Goal: Check status: Check status

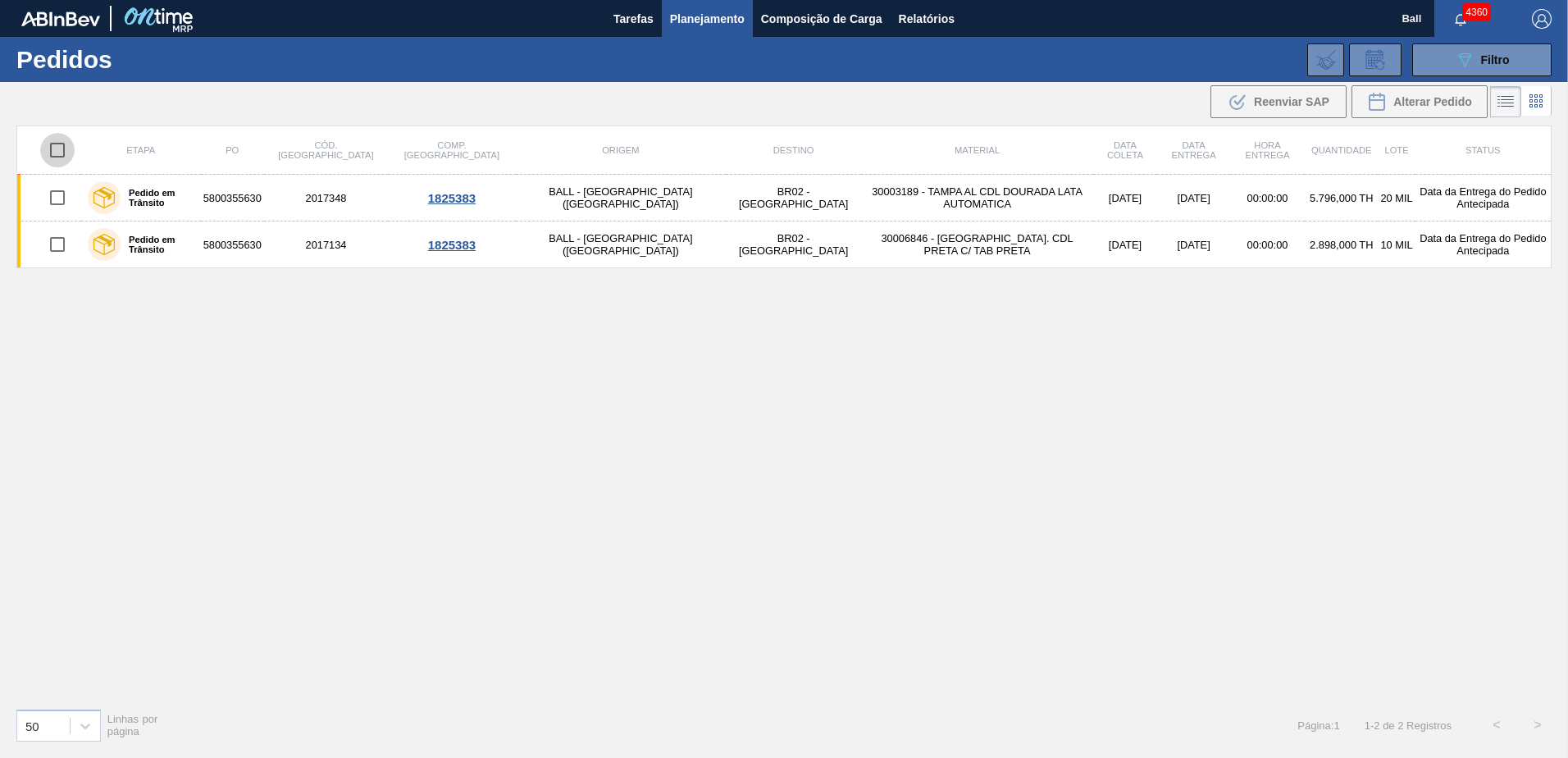
click at [60, 158] on input "checkbox" at bounding box center [57, 150] width 34 height 34
checkbox input "true"
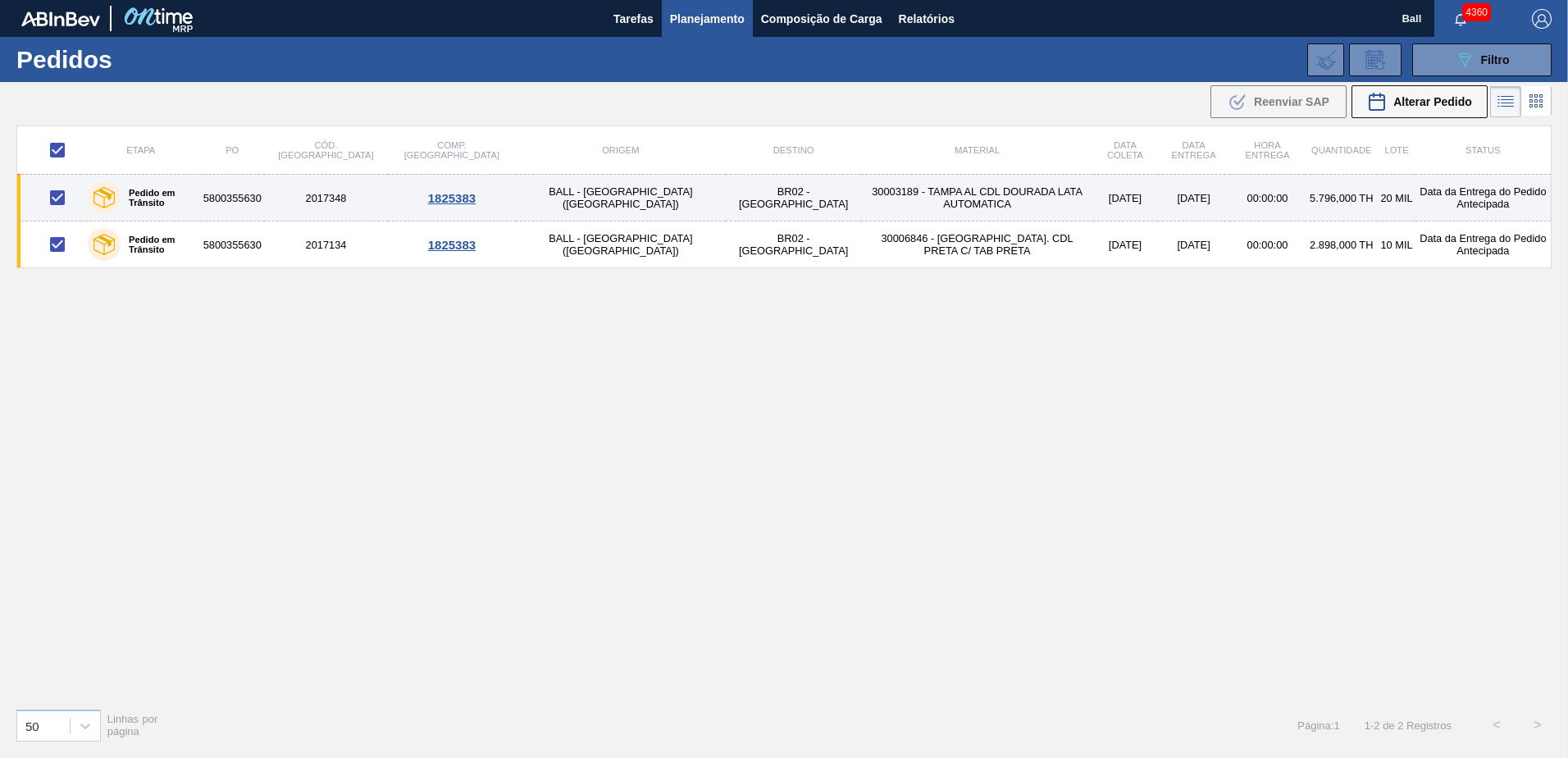
click at [726, 210] on td "BR02 - [GEOGRAPHIC_DATA]" at bounding box center [793, 198] width 135 height 47
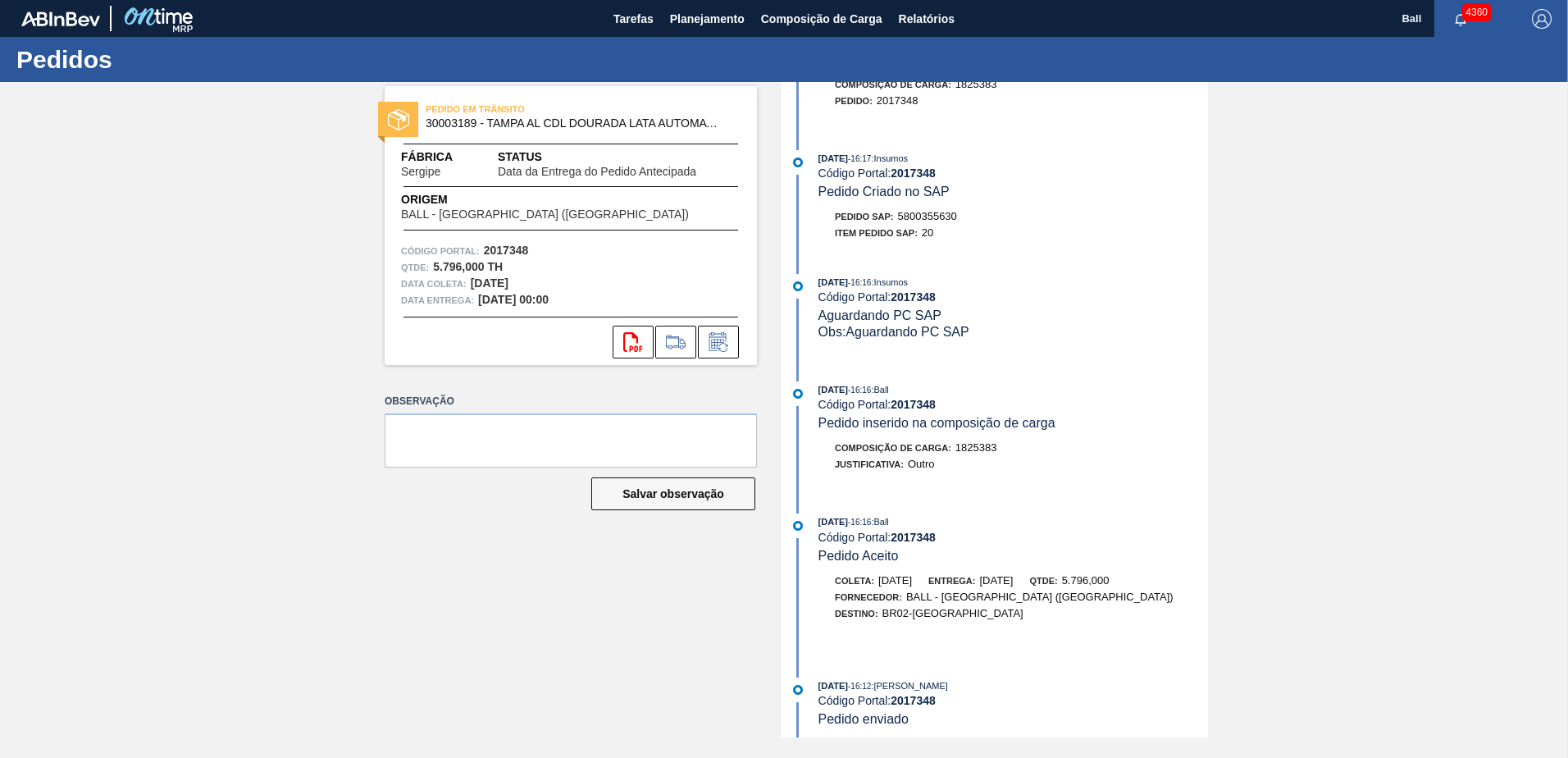
scroll to position [493, 0]
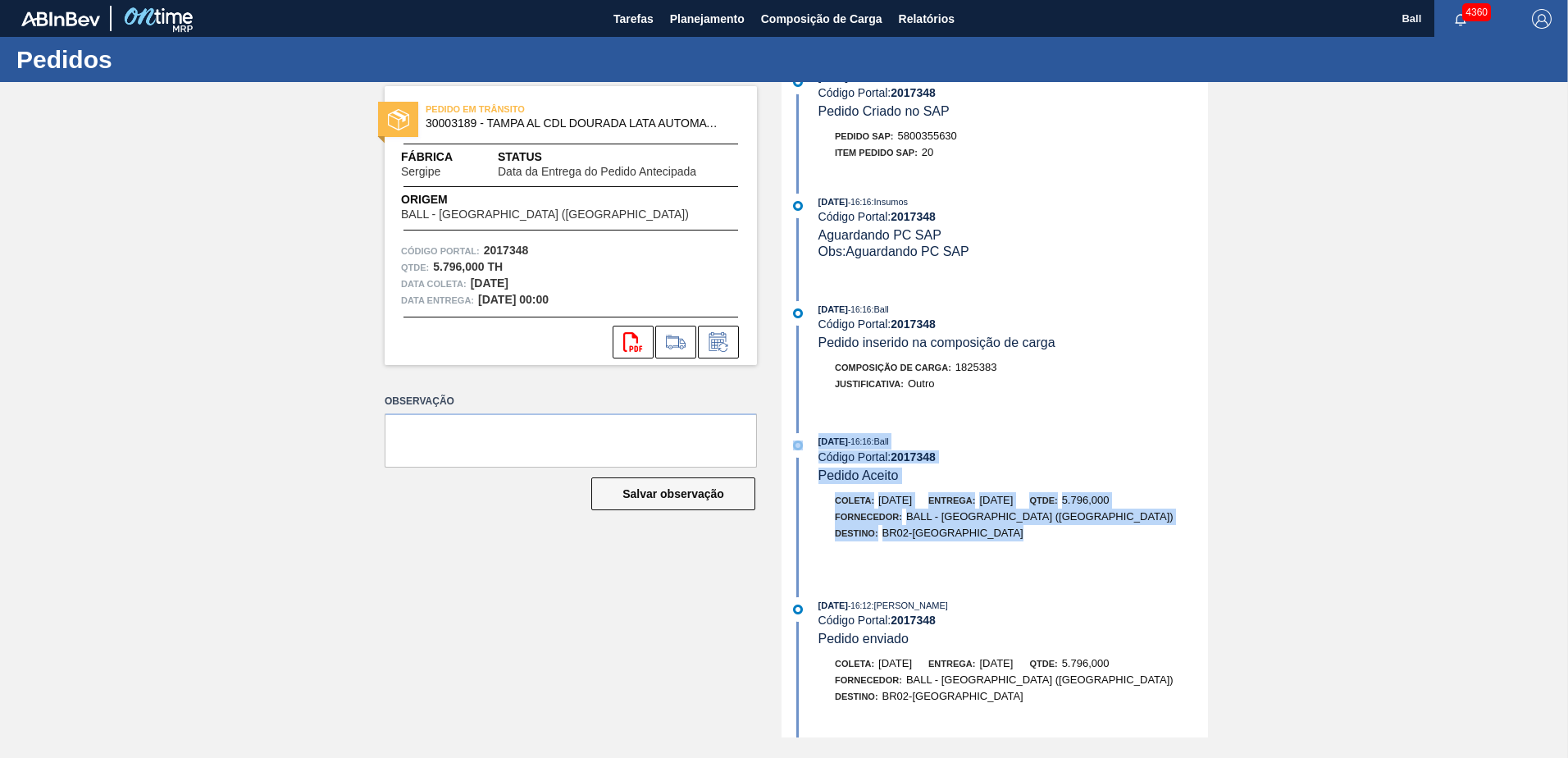
drag, startPoint x: 987, startPoint y: 527, endPoint x: 808, endPoint y: 449, distance: 195.3
click at [808, 449] on div "26/08/2025 - 16:16 : Ball Código Portal: 2017348 Pedido Aceito Coleta: 27/08/20…" at bounding box center [997, 502] width 422 height 139
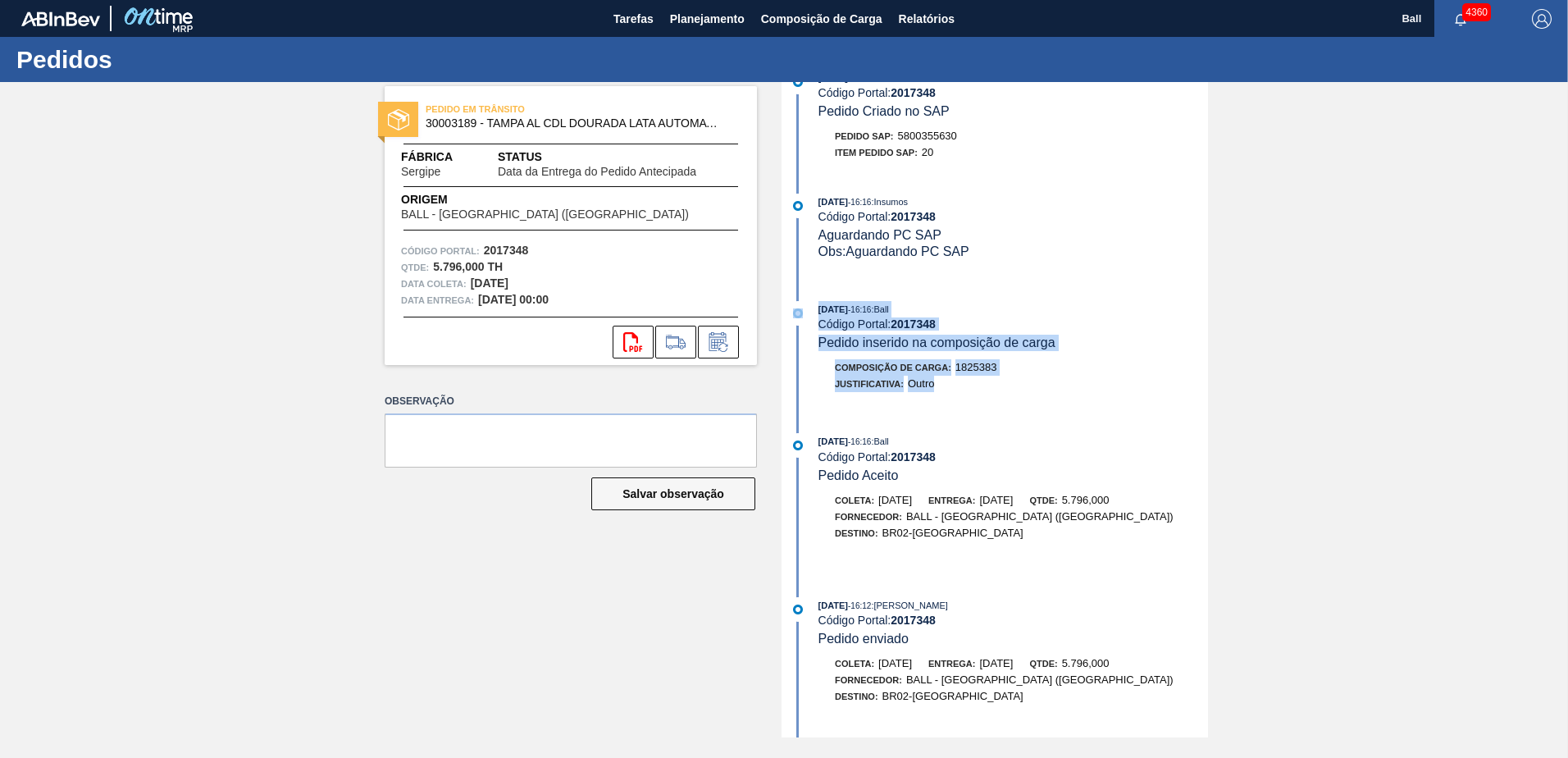
drag, startPoint x: 976, startPoint y: 394, endPoint x: 803, endPoint y: 329, distance: 184.8
click at [803, 329] on div "26/08/2025 - 16:16 : Ball Código Portal: 2017348 Pedido inserido na composição …" at bounding box center [997, 355] width 422 height 107
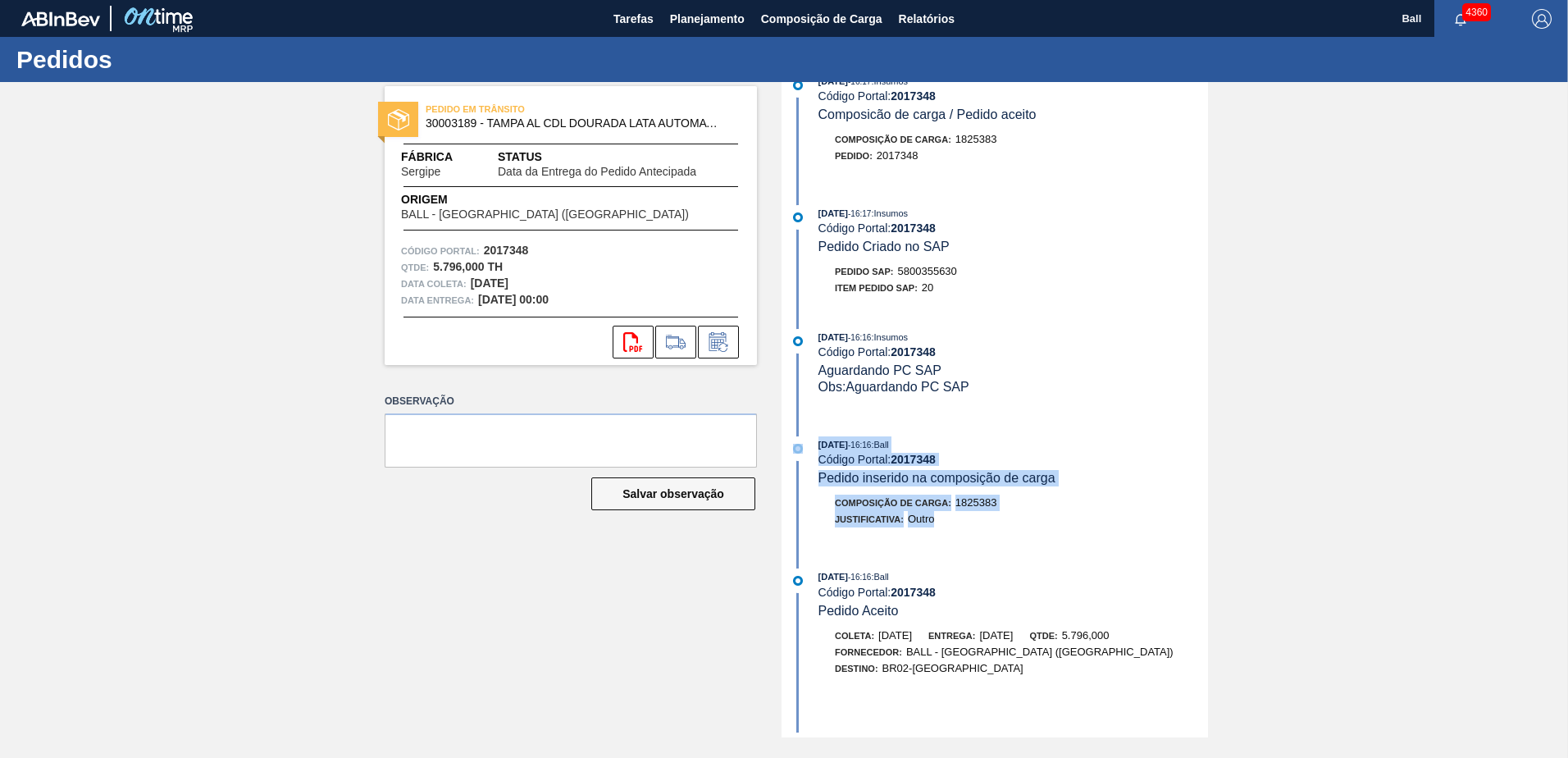
scroll to position [328, 0]
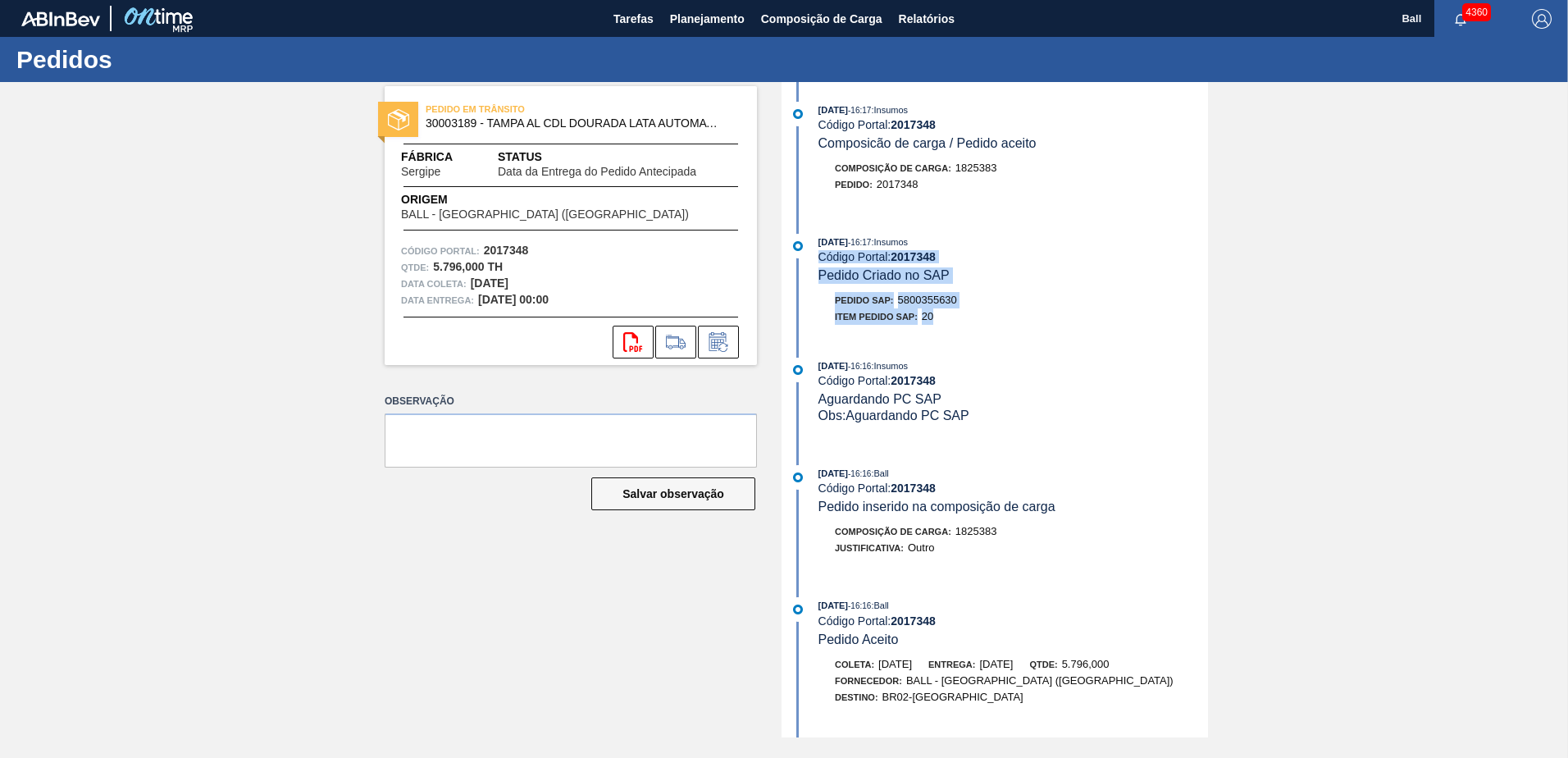
drag, startPoint x: 939, startPoint y: 316, endPoint x: 816, endPoint y: 261, distance: 134.7
click at [816, 261] on div "26/08/2025 - 16:17 : Insumos Código Portal: 2017348 Pedido Criado no SAP Pedido…" at bounding box center [997, 283] width 422 height 99
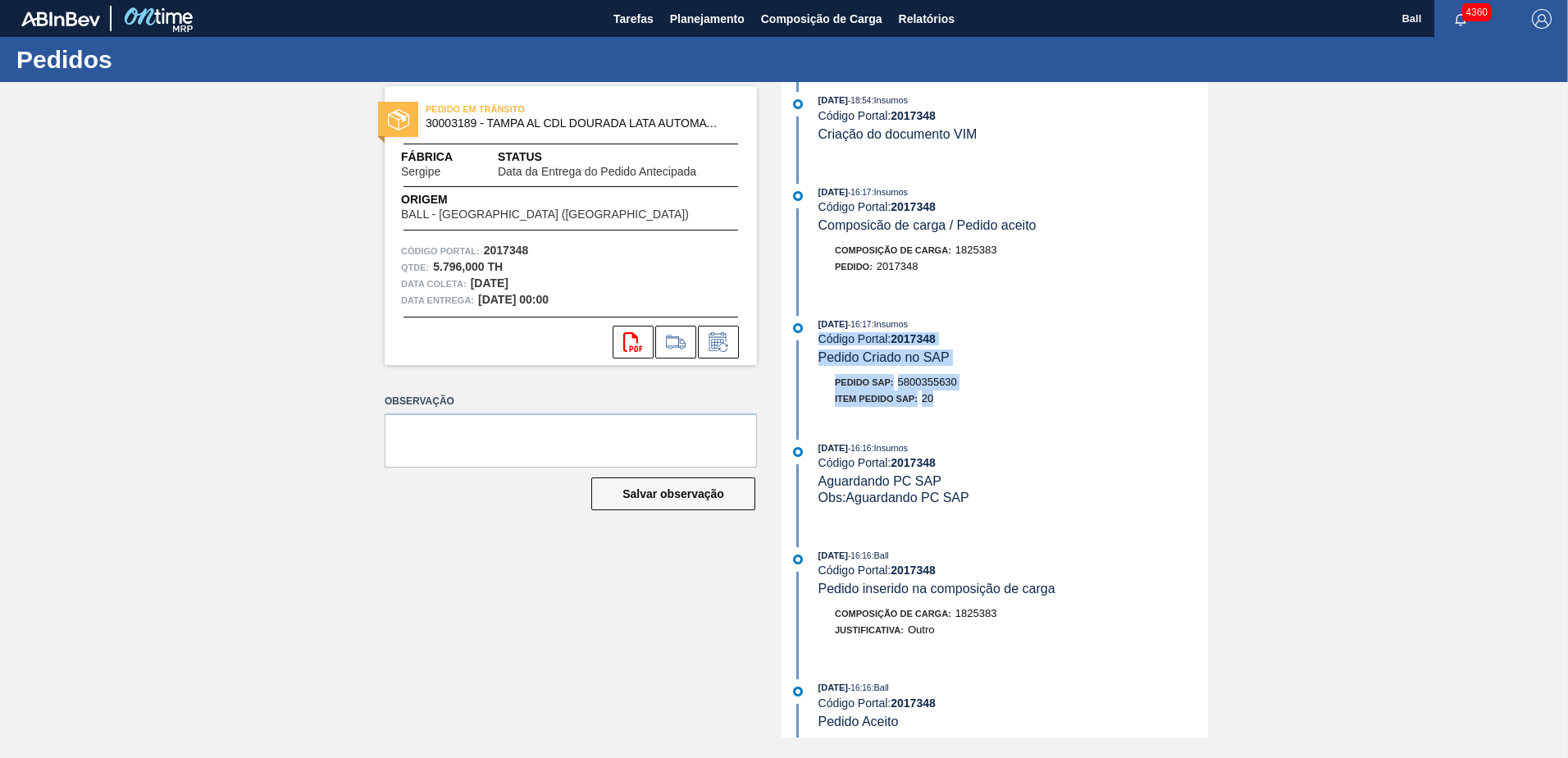
scroll to position [410, 0]
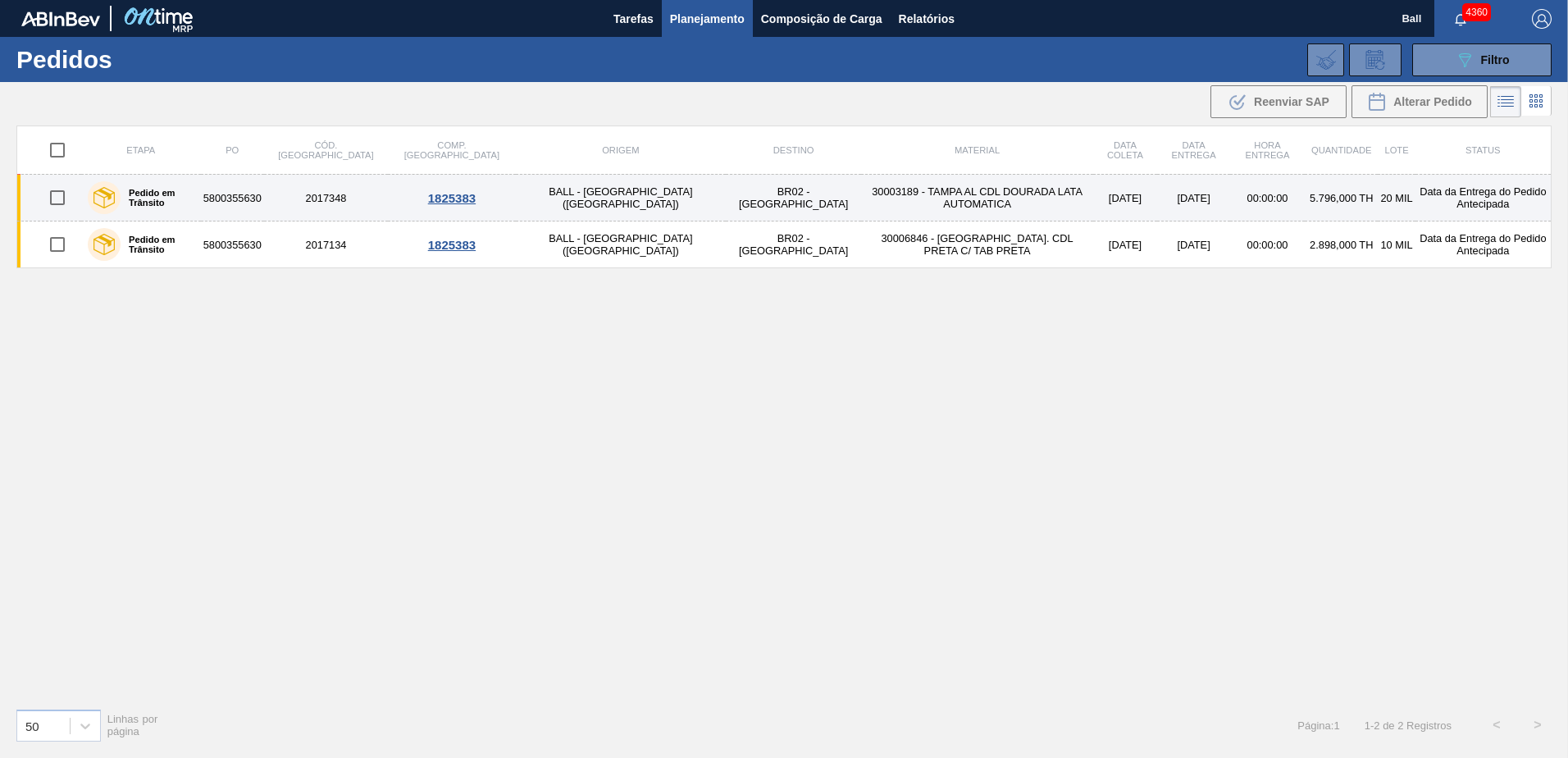
click at [433, 200] on div "1825383" at bounding box center [452, 198] width 123 height 14
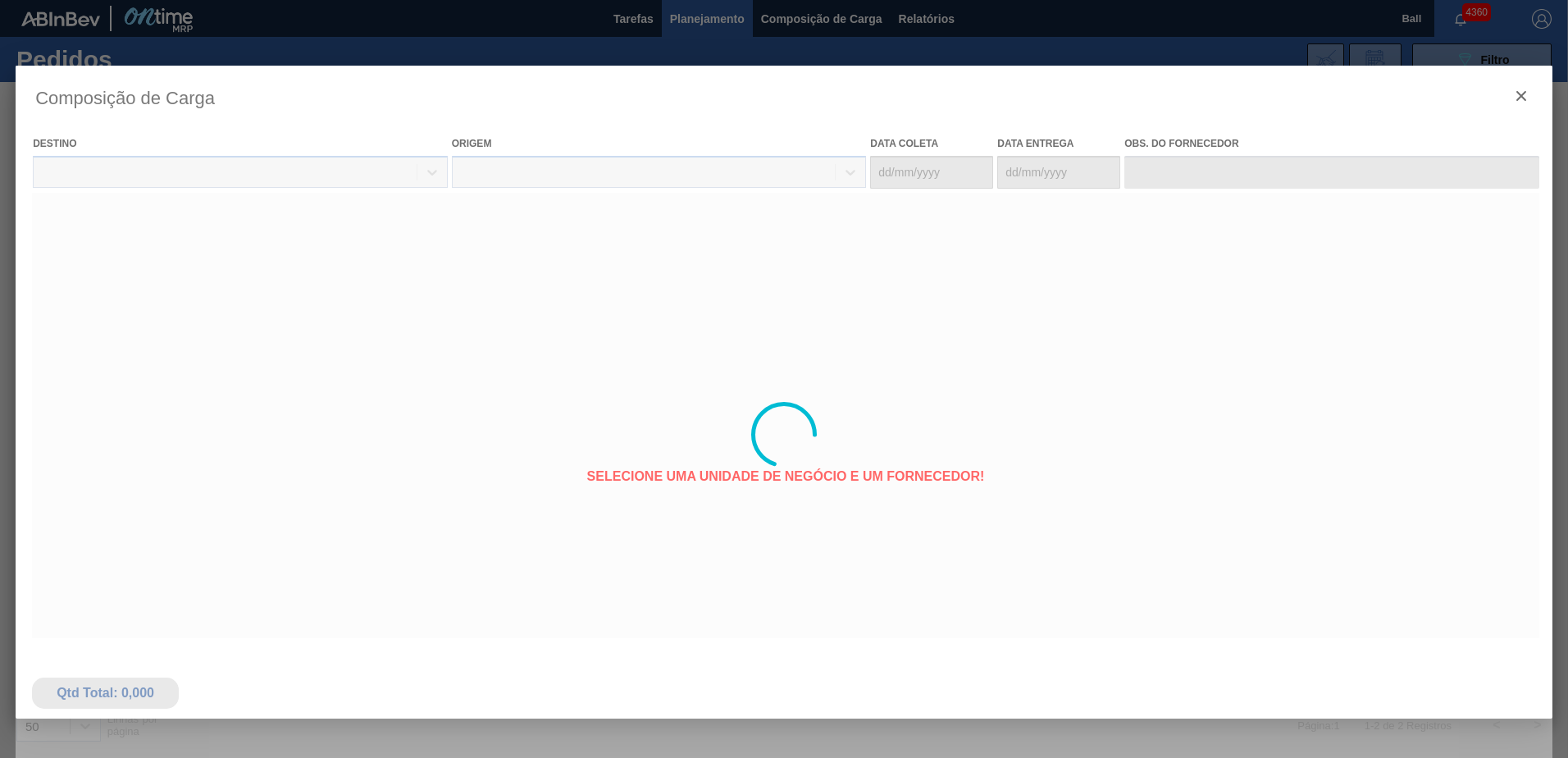
type coleta "[DATE]"
type entrega "[DATE]"
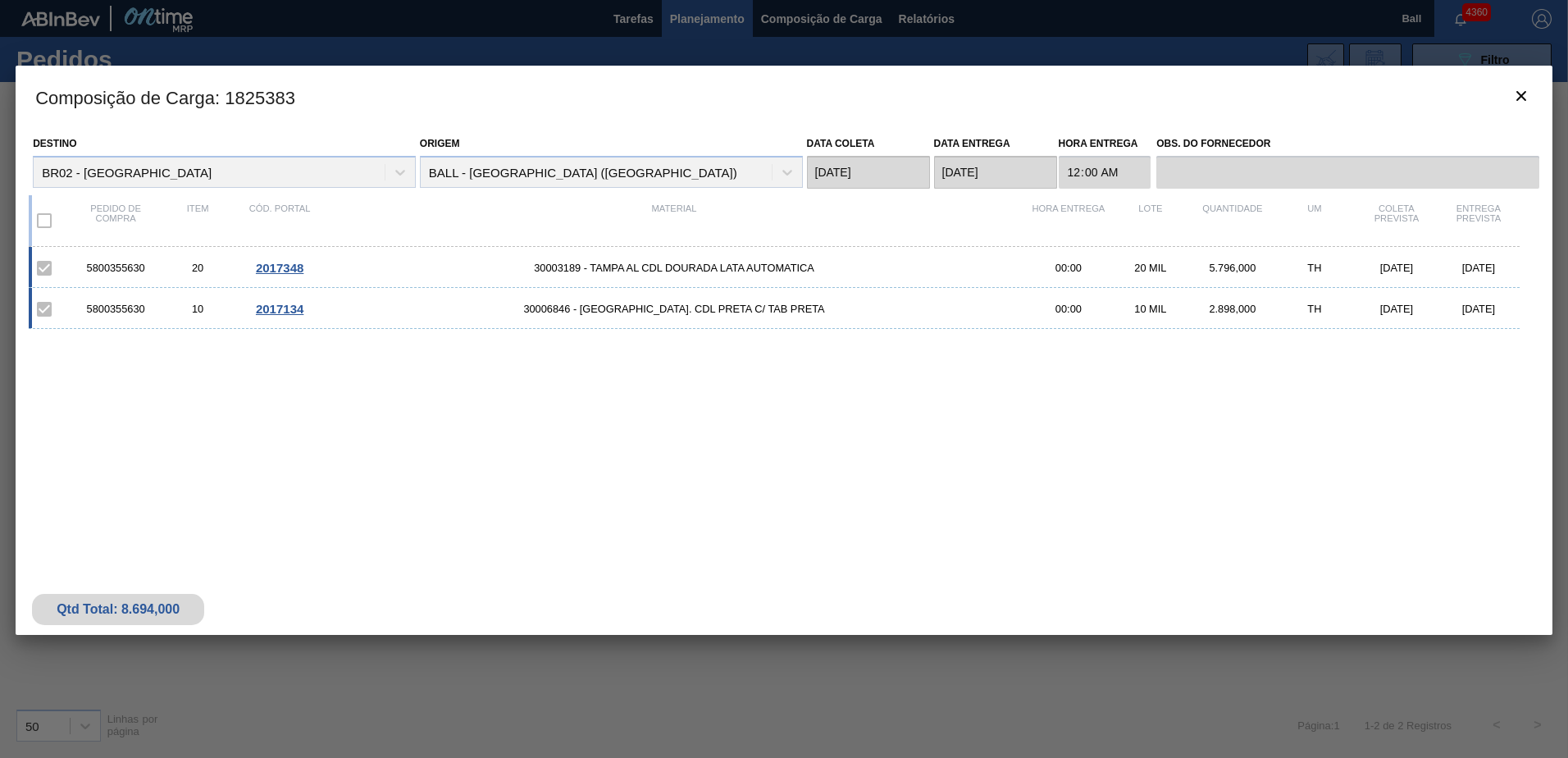
click at [41, 220] on label at bounding box center [44, 221] width 34 height 34
click at [1523, 92] on icon "botão de ícone" at bounding box center [1521, 96] width 10 height 10
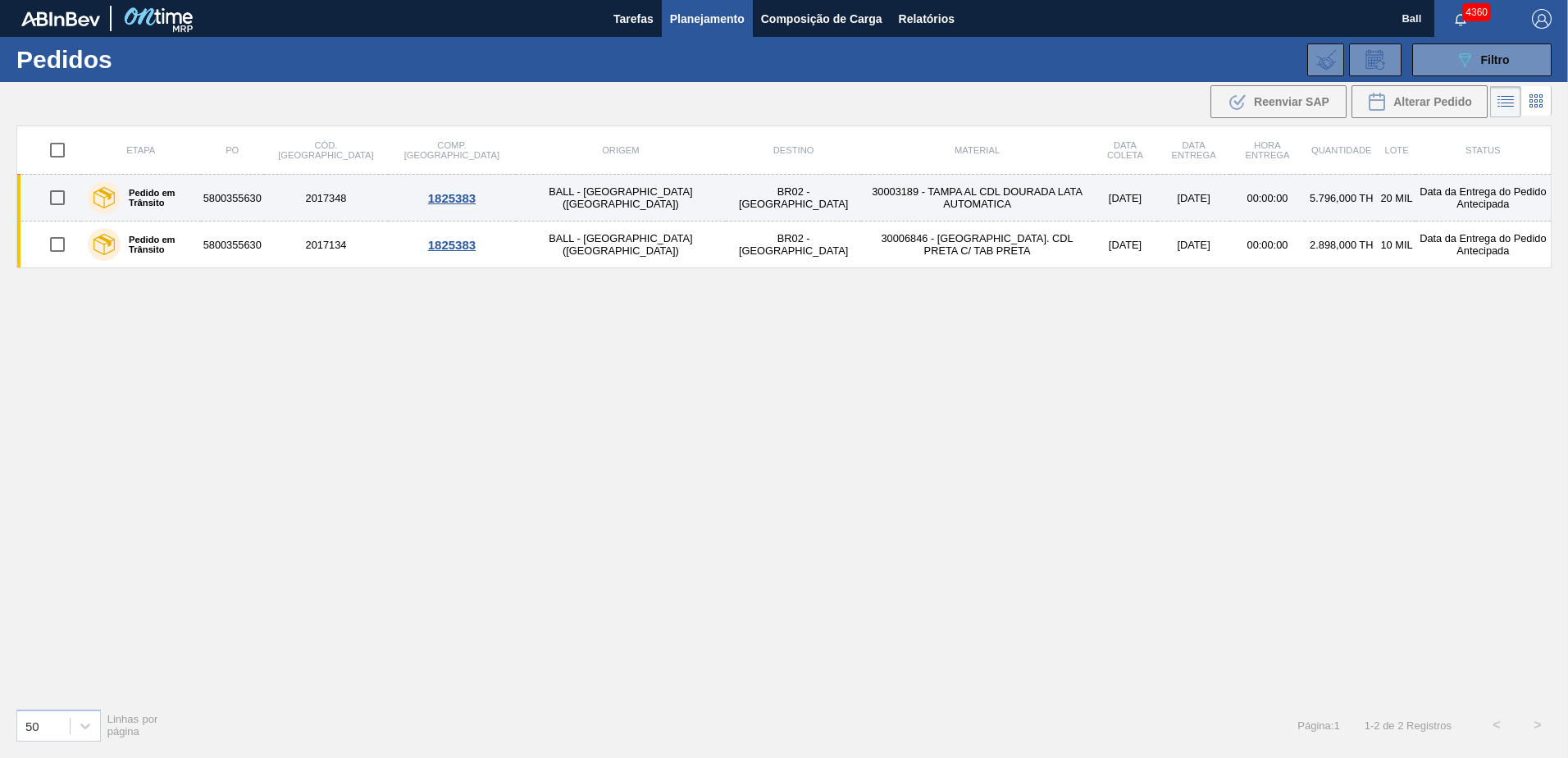
click at [436, 199] on div "1825383" at bounding box center [452, 198] width 123 height 14
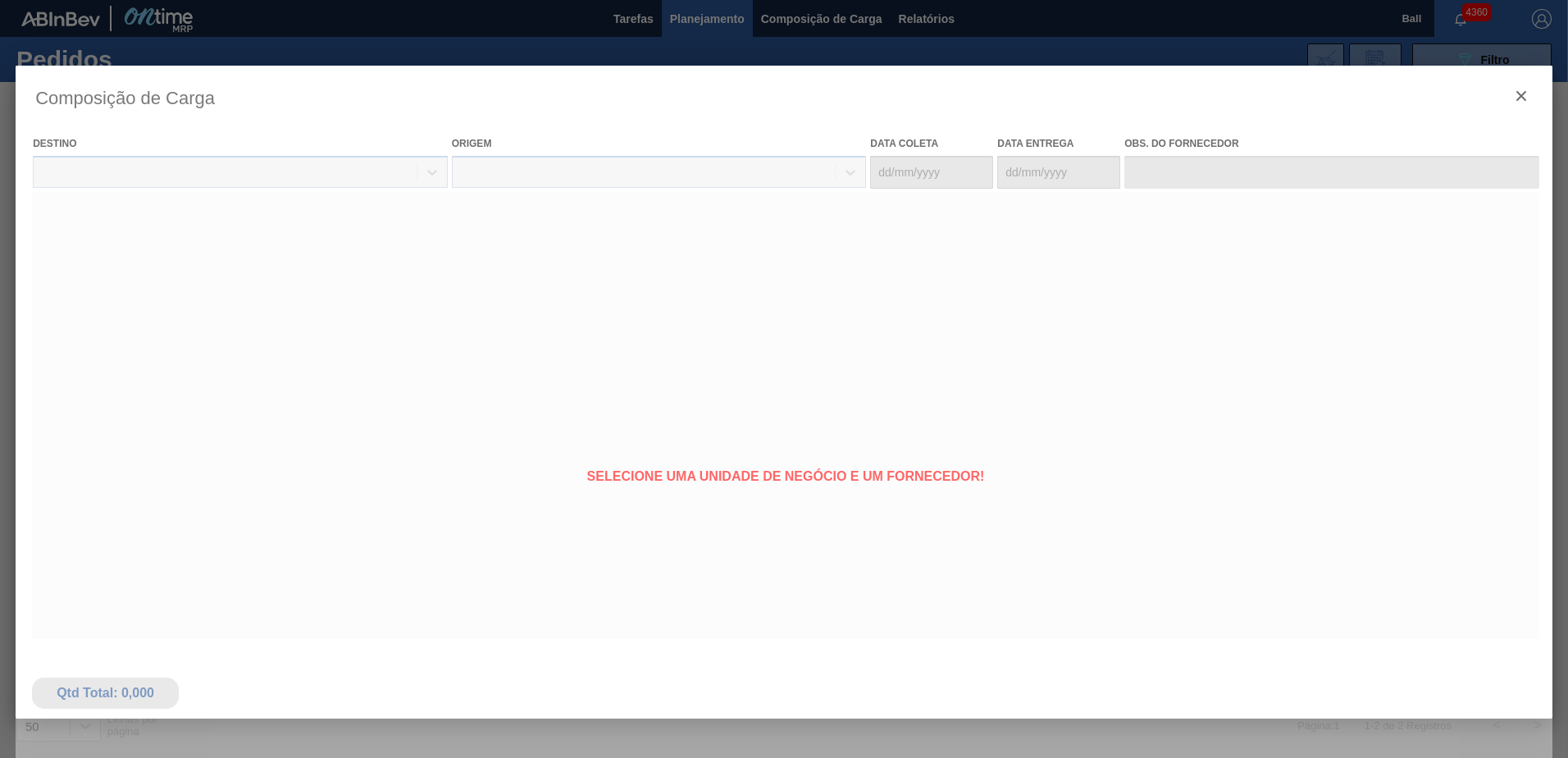
type coleta "[DATE]"
type entrega "[DATE]"
